Goal: Task Accomplishment & Management: Complete application form

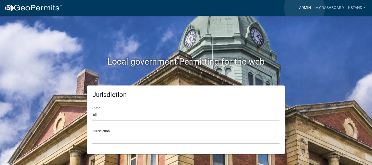
click at [305, 8] on link "Admin" at bounding box center [305, 8] width 16 height 10
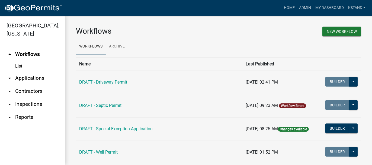
click at [34, 80] on link "arrow_drop_down Applications" at bounding box center [32, 78] width 65 height 13
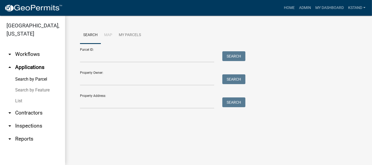
click at [20, 102] on link "List" at bounding box center [32, 100] width 65 height 11
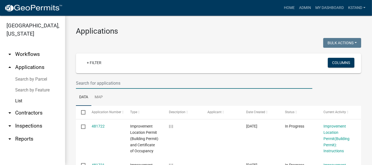
click at [103, 82] on input "text" at bounding box center [194, 83] width 237 height 11
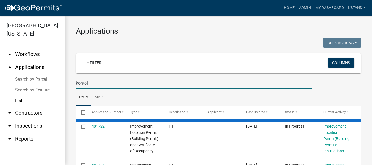
type input "kontol"
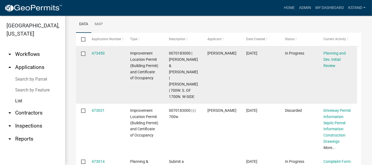
scroll to position [81, 0]
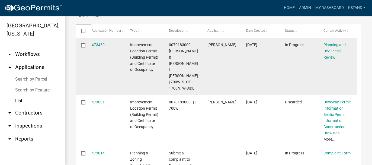
click at [106, 42] on div "473450" at bounding box center [106, 45] width 28 height 6
click at [101, 43] on link "473450" at bounding box center [98, 45] width 13 height 4
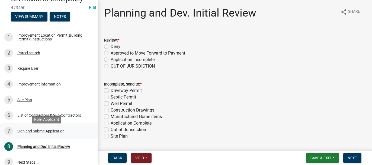
scroll to position [81, 0]
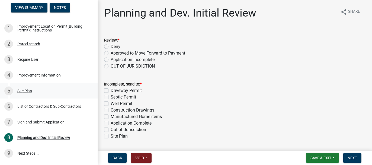
drag, startPoint x: 30, startPoint y: 97, endPoint x: 46, endPoint y: 97, distance: 15.7
click at [30, 93] on div "Site Plan" at bounding box center [24, 91] width 15 height 4
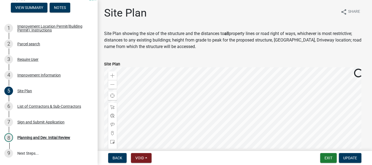
scroll to position [130, 0]
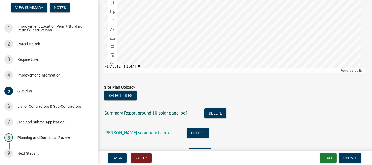
click at [127, 113] on link "Summary Report ground 10 solar panel.pdf" at bounding box center [145, 112] width 83 height 5
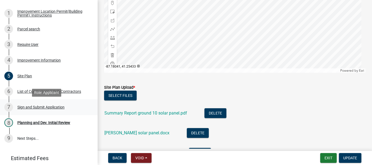
scroll to position [109, 0]
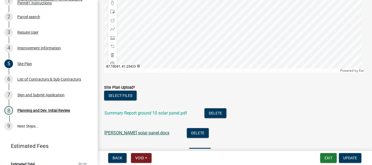
click at [129, 131] on link "[PERSON_NAME] solar panel.docx" at bounding box center [136, 132] width 65 height 5
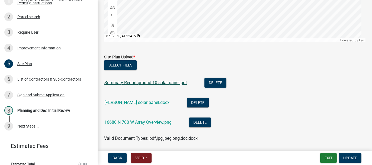
scroll to position [179, 0]
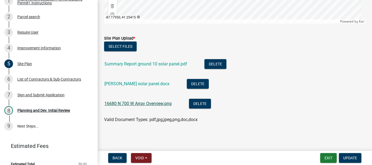
click at [138, 104] on link "16680 N 700 W Array Overview.png" at bounding box center [137, 103] width 67 height 5
click at [69, 81] on div "List of Contractors & Sub-Contractors" at bounding box center [49, 79] width 64 height 4
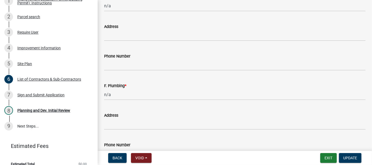
scroll to position [603, 0]
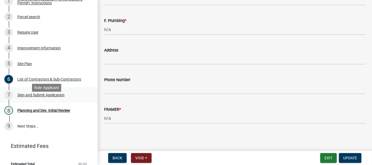
click at [41, 97] on div "Sign and Submit Application" at bounding box center [40, 95] width 47 height 4
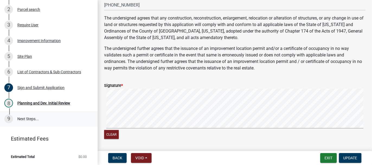
scroll to position [123, 0]
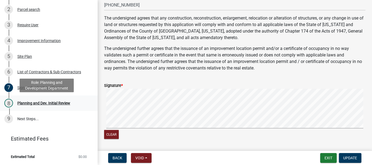
click at [67, 104] on div "Planning and Dev. Initial Review" at bounding box center [43, 103] width 53 height 4
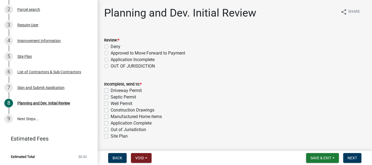
click at [111, 53] on label "Approved to Move Forward to Payment" at bounding box center [148, 53] width 75 height 7
click at [111, 53] on input "Approved to Move Forward to Payment" at bounding box center [113, 52] width 4 height 4
radio input "true"
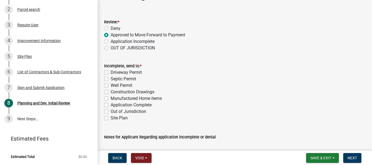
scroll to position [27, 0]
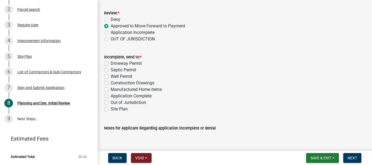
click at [111, 95] on label "Application Complete" at bounding box center [131, 96] width 41 height 7
click at [111, 95] on input "Application Complete" at bounding box center [113, 95] width 4 height 4
checkbox input "true"
checkbox input "false"
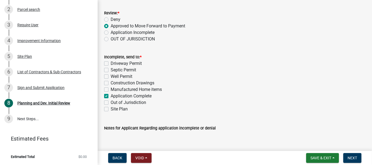
checkbox input "false"
checkbox input "true"
checkbox input "false"
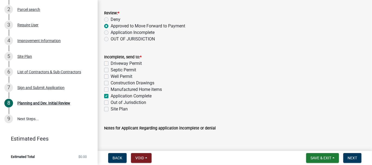
checkbox input "false"
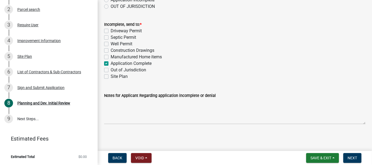
scroll to position [61, 0]
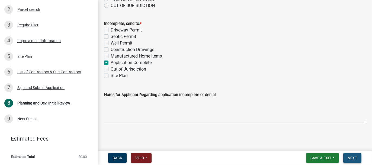
click at [355, 158] on span "Next" at bounding box center [352, 158] width 9 height 4
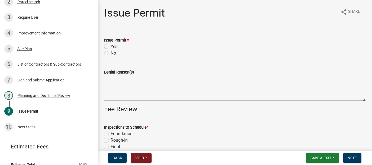
scroll to position [139, 0]
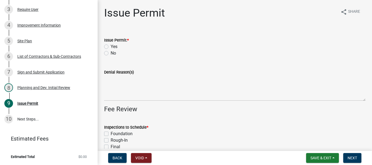
drag, startPoint x: 108, startPoint y: 45, endPoint x: 109, endPoint y: 49, distance: 3.9
click at [111, 46] on label "Yes" at bounding box center [114, 46] width 7 height 7
click at [111, 46] on input "Yes" at bounding box center [113, 45] width 4 height 4
radio input "true"
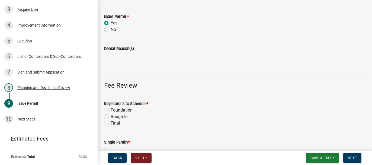
scroll to position [81, 0]
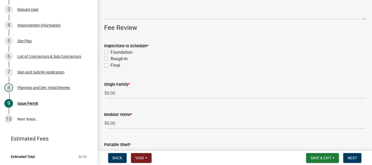
click at [111, 52] on label "Foundation" at bounding box center [122, 52] width 22 height 7
click at [111, 52] on input "Foundation" at bounding box center [113, 51] width 4 height 4
checkbox input "true"
checkbox input "false"
click at [111, 67] on label "Final" at bounding box center [115, 65] width 9 height 7
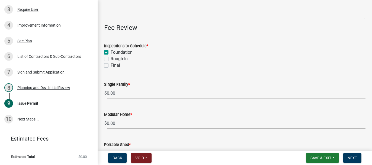
click at [111, 66] on input "Final" at bounding box center [113, 64] width 4 height 4
checkbox input "true"
checkbox input "false"
checkbox input "true"
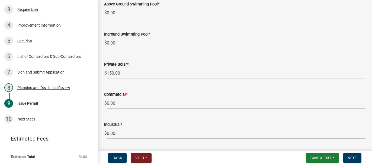
scroll to position [427, 0]
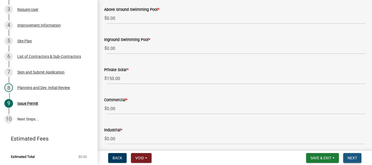
click at [351, 160] on button "Next" at bounding box center [352, 158] width 18 height 10
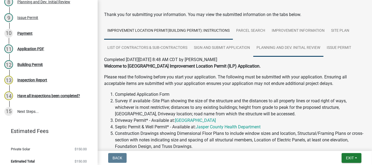
scroll to position [27, 0]
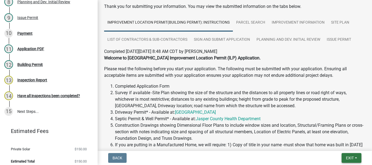
click at [350, 157] on span "Exit" at bounding box center [350, 158] width 8 height 4
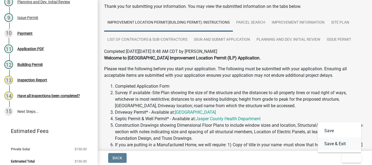
click at [339, 147] on button "Save & Exit" at bounding box center [339, 143] width 43 height 13
